Goal: Information Seeking & Learning: Check status

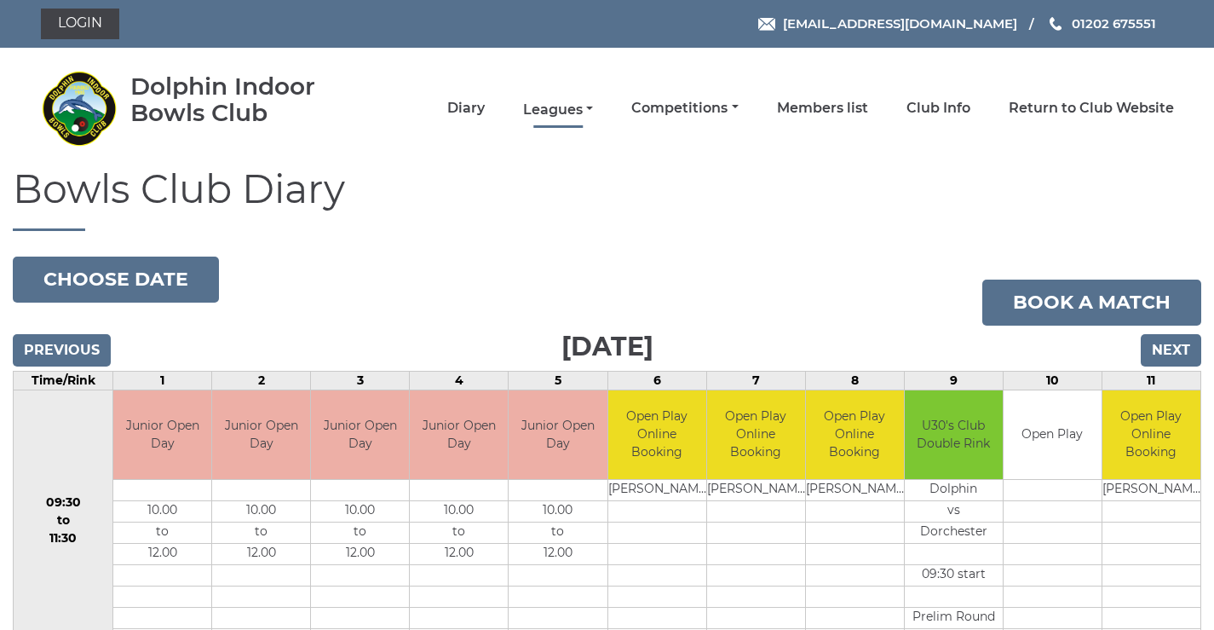
click at [589, 106] on link "Leagues" at bounding box center [558, 110] width 70 height 19
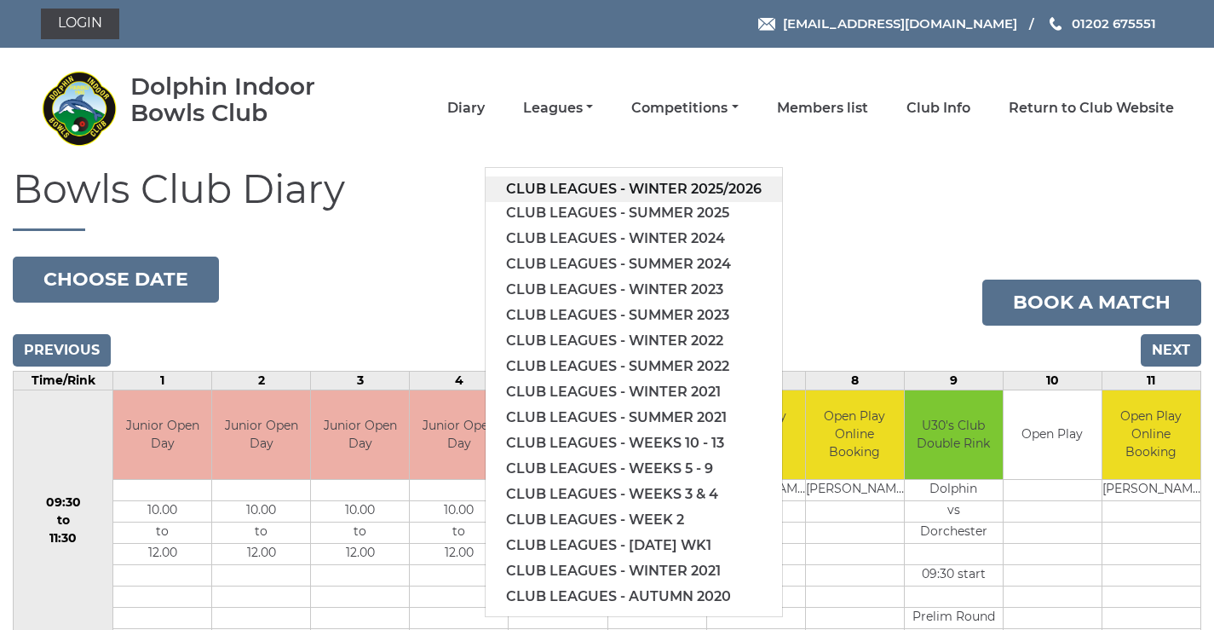
click at [587, 190] on link "Club leagues - Winter 2025/2026" at bounding box center [634, 189] width 297 height 26
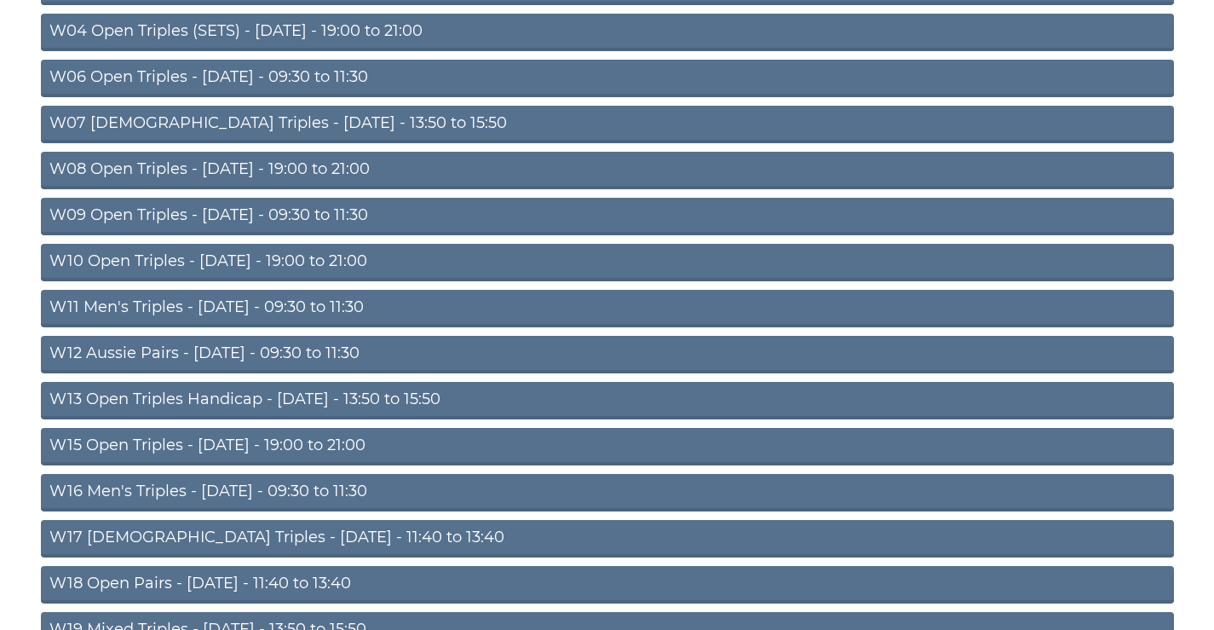
scroll to position [550, 0]
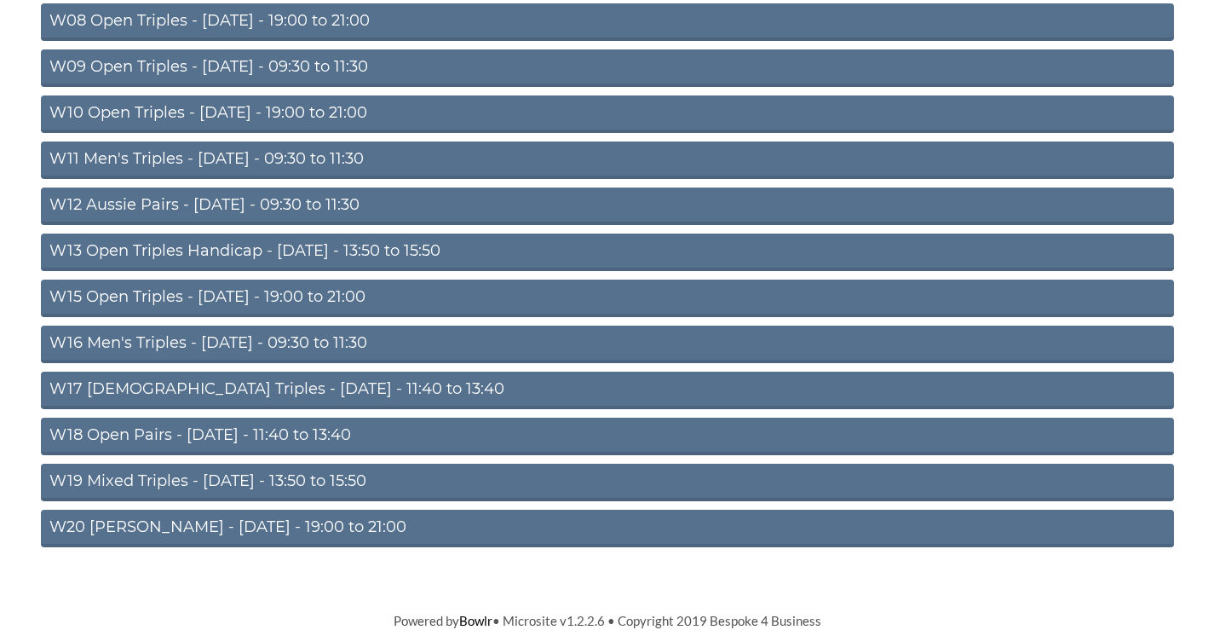
click at [333, 202] on link "W12 Aussie Pairs - Thursday - 09:30 to 11:30" at bounding box center [607, 205] width 1133 height 37
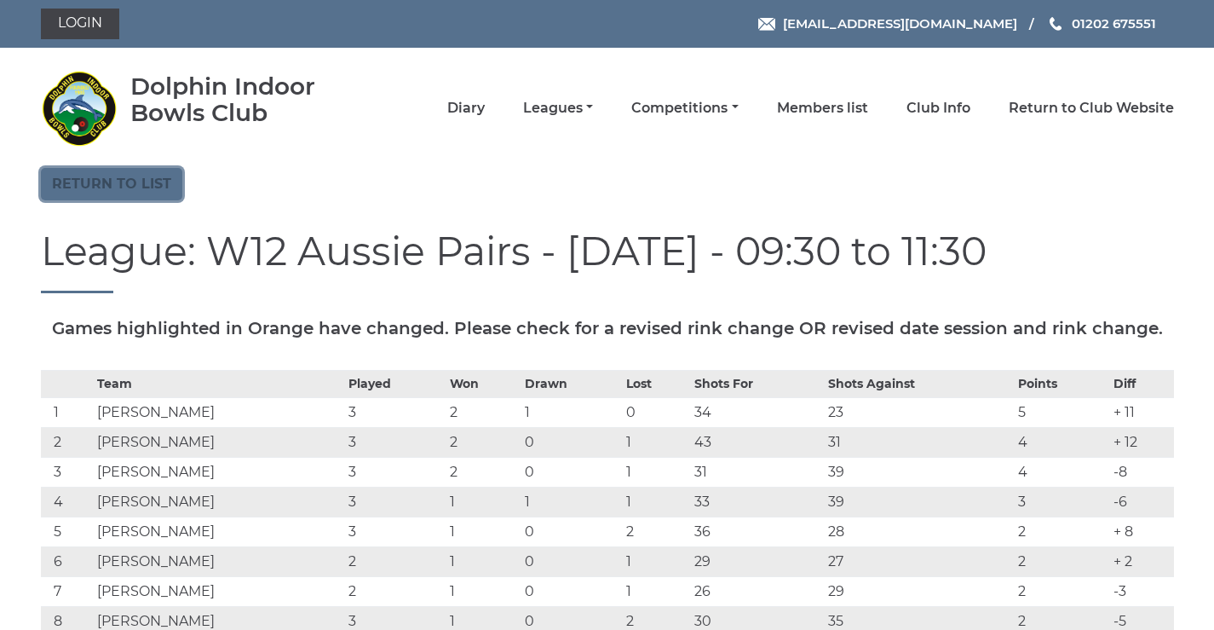
click at [170, 178] on link "Return to list" at bounding box center [111, 184] width 141 height 32
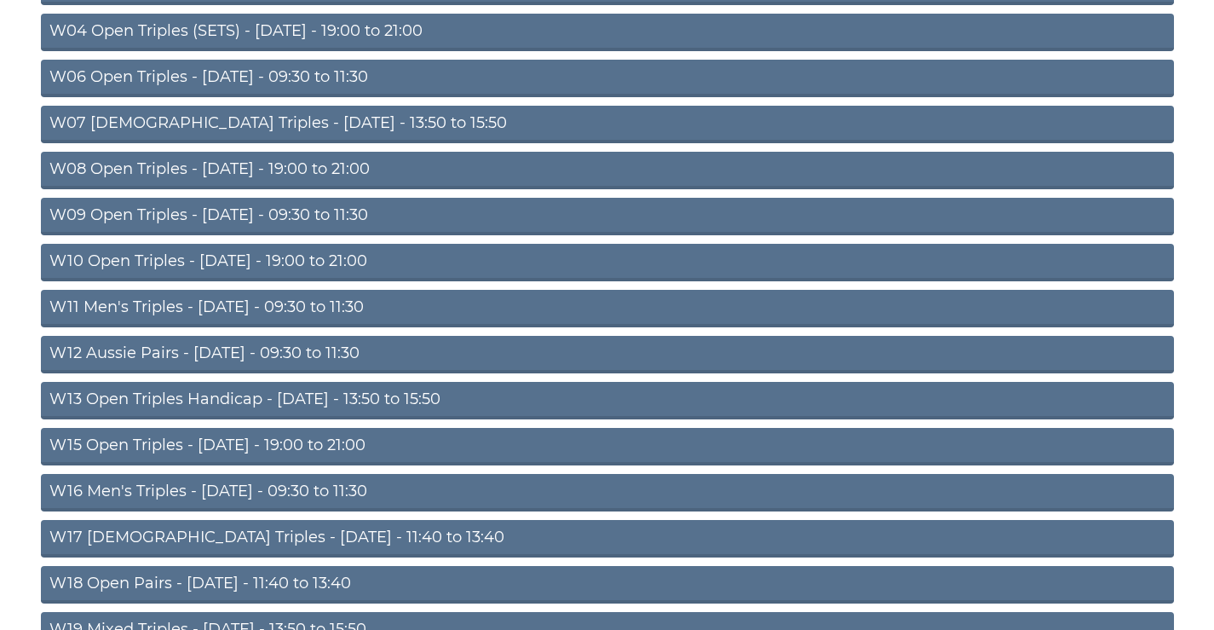
scroll to position [550, 0]
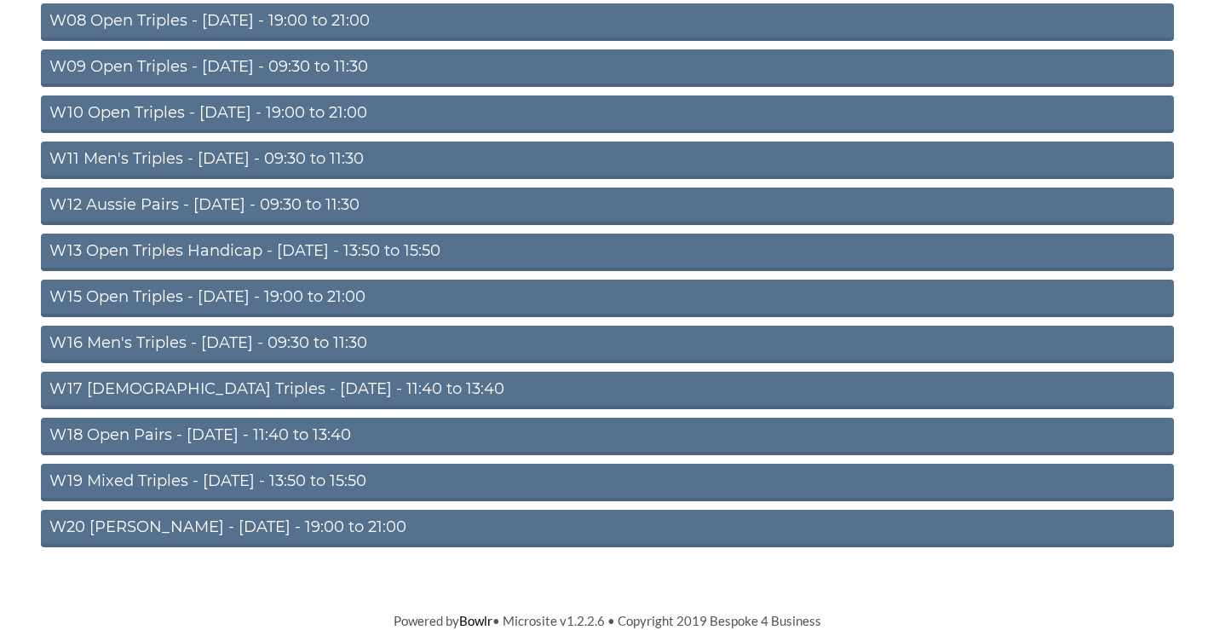
click at [216, 342] on link "W16 Men's Triples - Friday - 09:30 to 11:30" at bounding box center [607, 343] width 1133 height 37
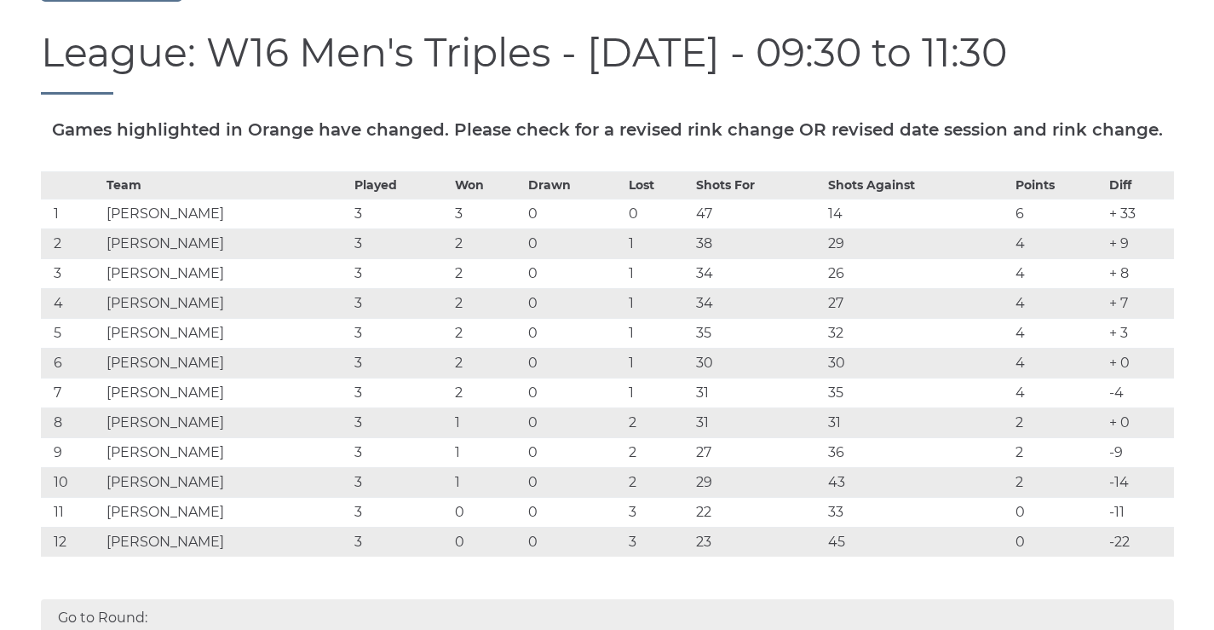
scroll to position [398, 0]
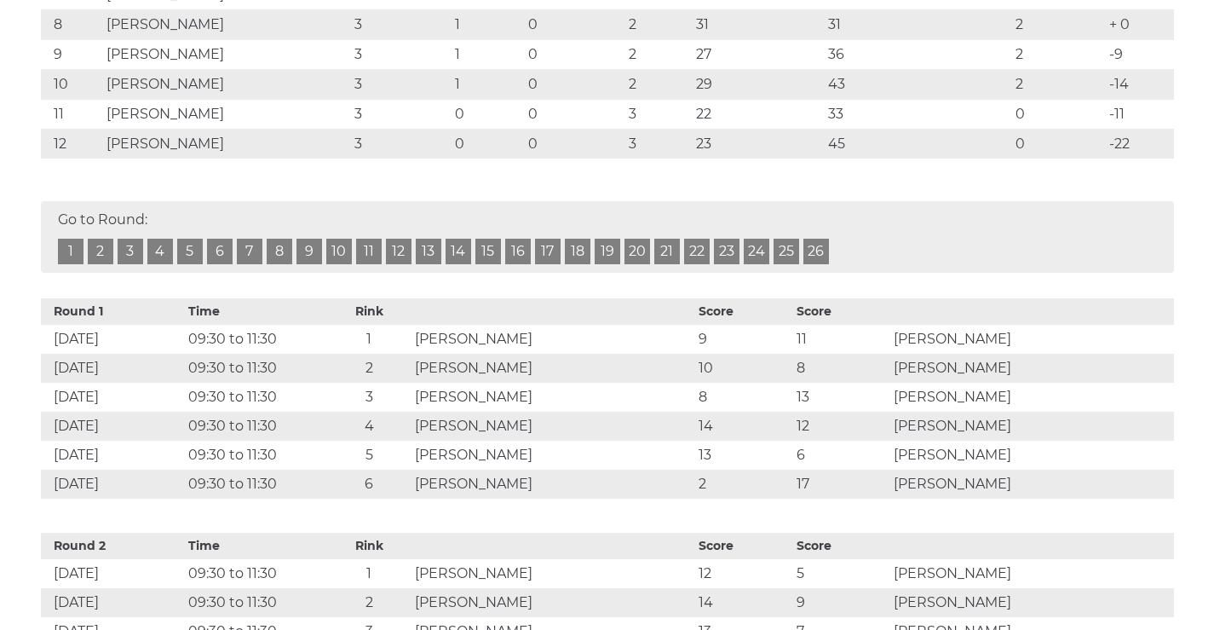
scroll to position [795, 0]
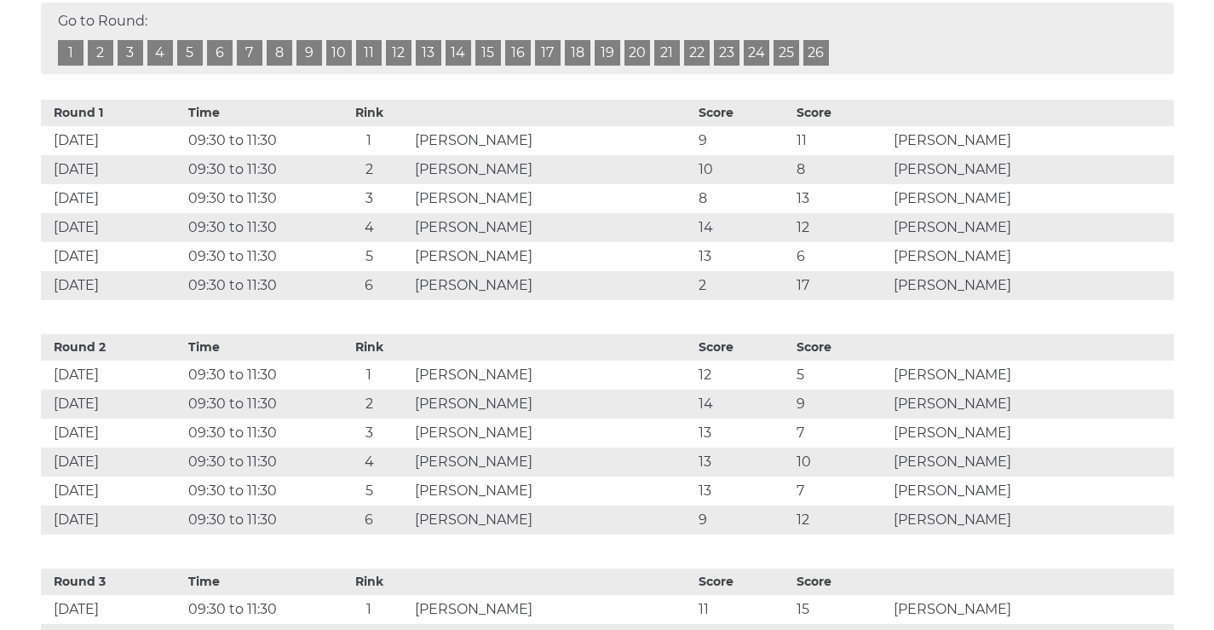
drag, startPoint x: 1040, startPoint y: 274, endPoint x: 1061, endPoint y: 395, distance: 122.9
click at [1042, 242] on td "[PERSON_NAME]" at bounding box center [1032, 227] width 284 height 29
click at [1142, 389] on td "[PERSON_NAME]" at bounding box center [1032, 374] width 284 height 29
click at [1146, 418] on td "[PERSON_NAME]" at bounding box center [1032, 403] width 284 height 29
click at [1158, 213] on td "[PERSON_NAME]" at bounding box center [1032, 198] width 284 height 29
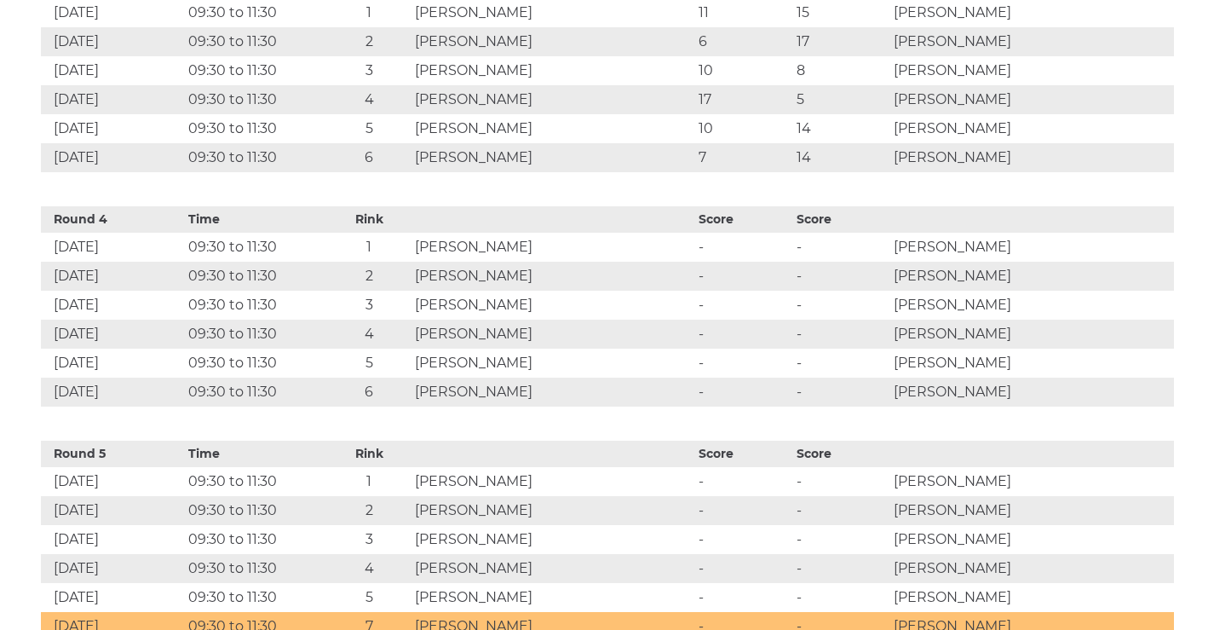
scroll to position [994, 0]
